Goal: Task Accomplishment & Management: Use online tool/utility

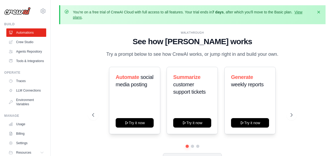
click at [220, 53] on p "Try a prompt below to see how CrewAI works, or jump right in and build your own." at bounding box center [192, 55] width 177 height 8
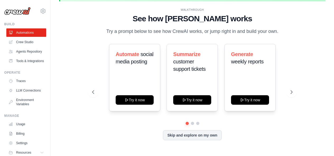
scroll to position [23, 0]
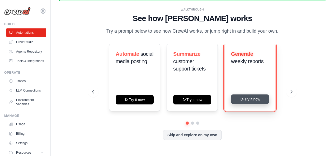
click at [247, 100] on button "Try it now" at bounding box center [250, 99] width 38 height 9
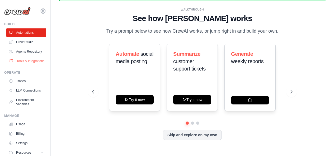
click at [21, 65] on link "Tools & Integrations" at bounding box center [27, 61] width 40 height 8
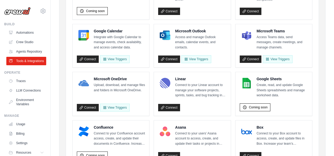
scroll to position [127, 0]
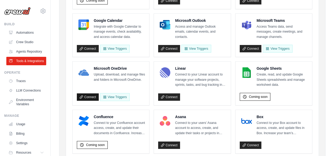
click at [88, 101] on link "Connect" at bounding box center [88, 97] width 22 height 7
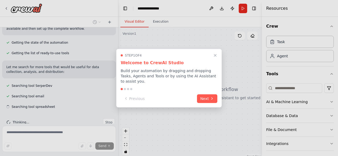
scroll to position [113, 0]
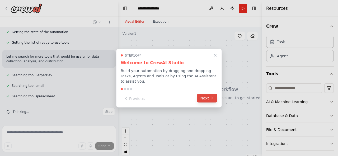
click at [213, 96] on icon at bounding box center [212, 98] width 4 height 4
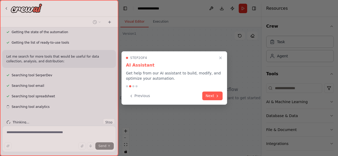
scroll to position [124, 0]
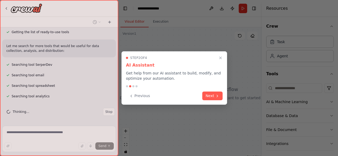
click at [213, 96] on button "Next" at bounding box center [212, 96] width 20 height 9
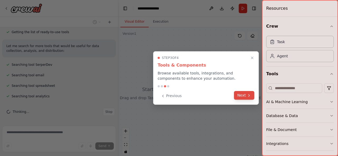
click at [238, 96] on button "Next" at bounding box center [244, 95] width 20 height 9
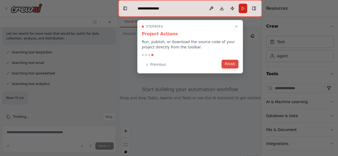
scroll to position [141, 0]
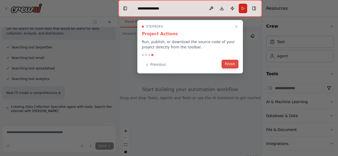
click at [228, 65] on button "Finish" at bounding box center [229, 64] width 17 height 9
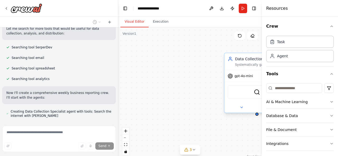
click at [247, 56] on div "Data Collection Specialist Systematically gather business data from multiple so…" at bounding box center [256, 61] width 65 height 17
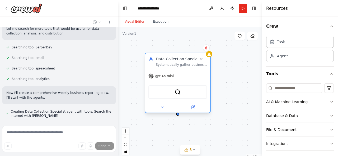
drag, startPoint x: 251, startPoint y: 58, endPoint x: 170, endPoint y: 55, distance: 81.3
click at [170, 55] on div "Data Collection Specialist Systematically gather business data from multiple so…" at bounding box center [177, 61] width 65 height 17
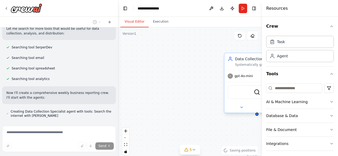
click at [246, 79] on div "gpt-4o-mini" at bounding box center [256, 76] width 65 height 12
click at [244, 109] on button at bounding box center [241, 107] width 30 height 6
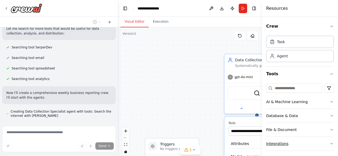
click at [311, 145] on button "Integrations" at bounding box center [300, 144] width 68 height 14
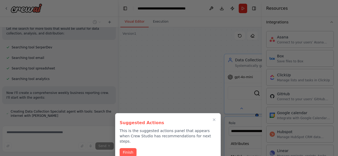
drag, startPoint x: 336, startPoint y: 87, endPoint x: 336, endPoint y: 99, distance: 11.4
click at [336, 99] on div at bounding box center [169, 78] width 338 height 156
click at [331, 106] on div at bounding box center [169, 78] width 338 height 156
click at [213, 120] on icon "Close walkthrough" at bounding box center [214, 120] width 5 height 5
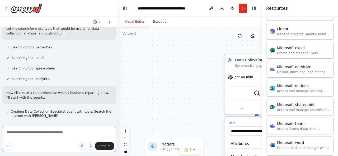
scroll to position [353, 0]
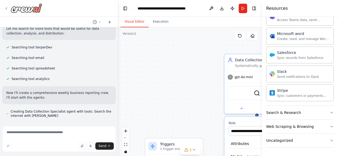
click at [6, 8] on icon at bounding box center [6, 8] width 4 height 4
